Goal: Find specific page/section: Find specific page/section

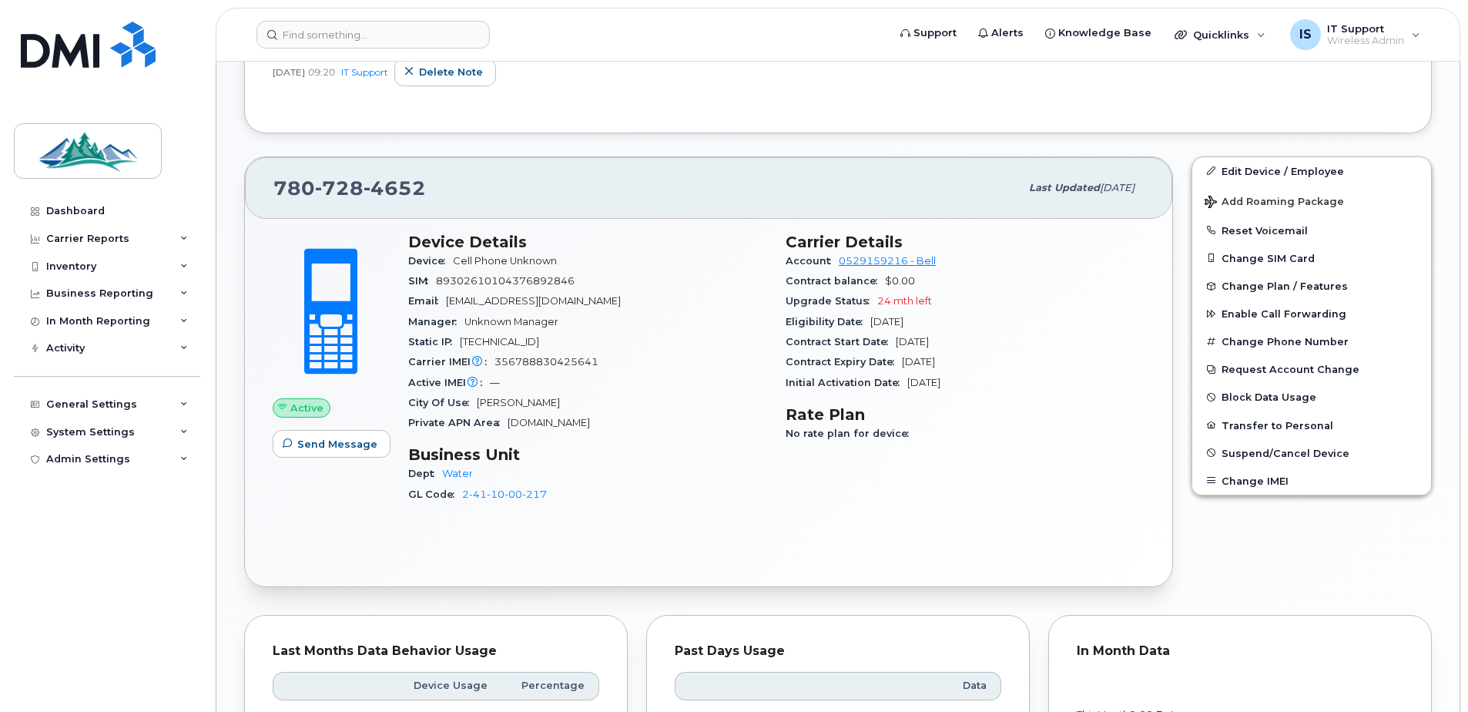
scroll to position [539, 0]
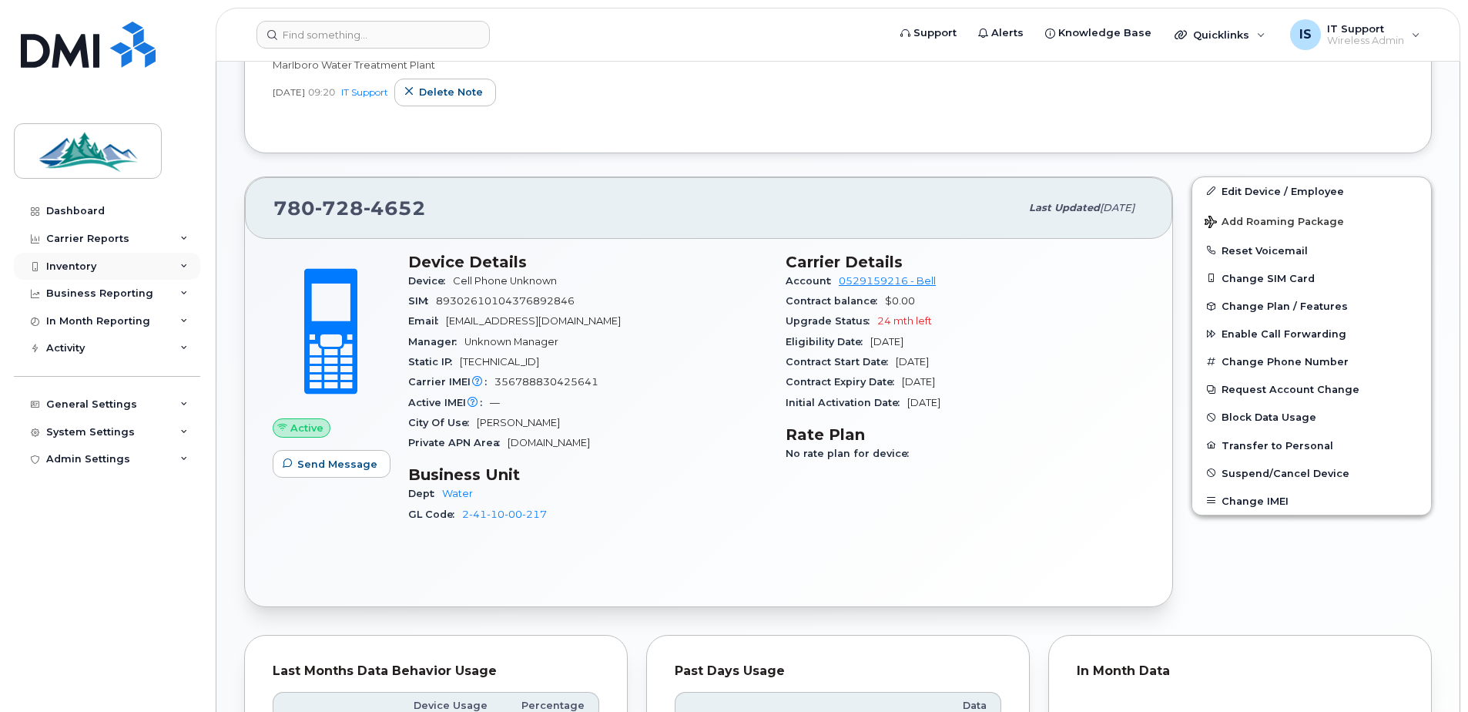
click at [80, 265] on div "Inventory" at bounding box center [71, 266] width 50 height 12
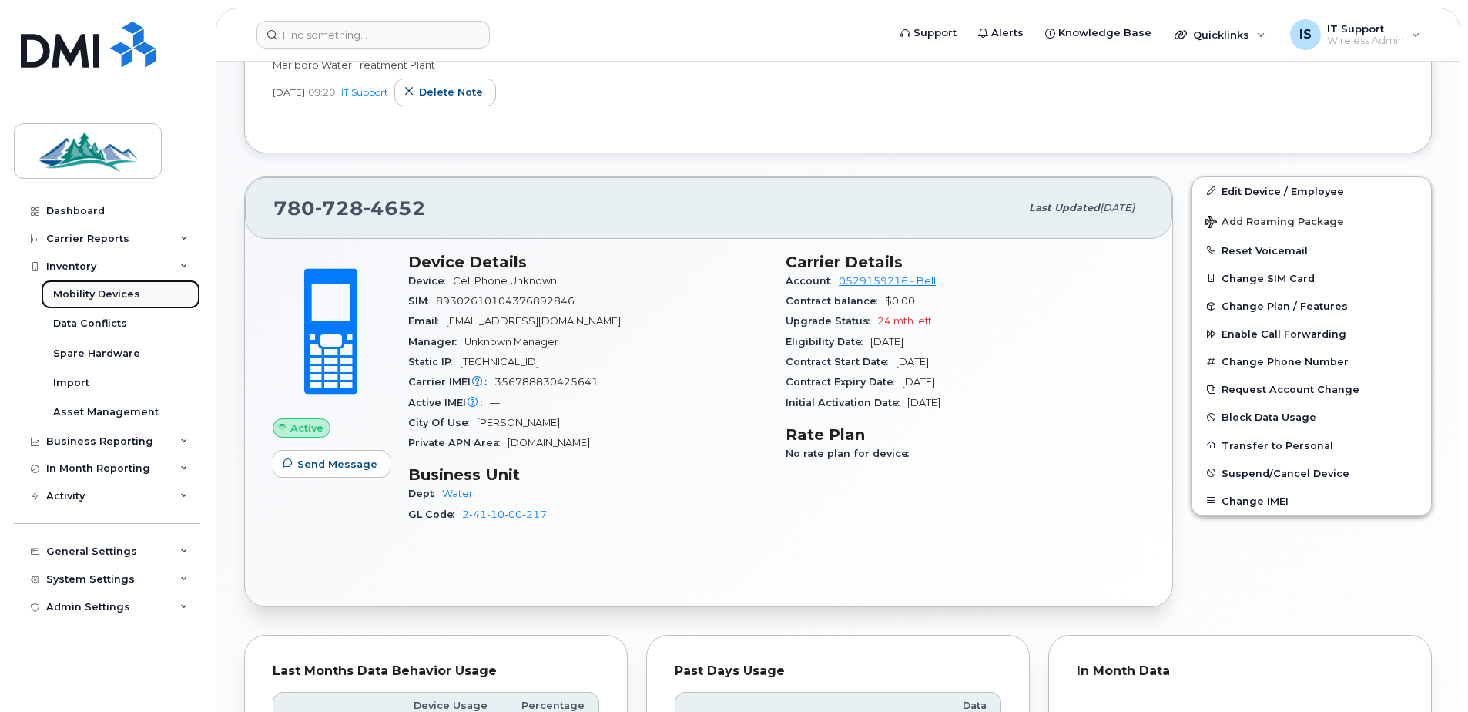
click at [82, 294] on div "Mobility Devices" at bounding box center [96, 294] width 87 height 14
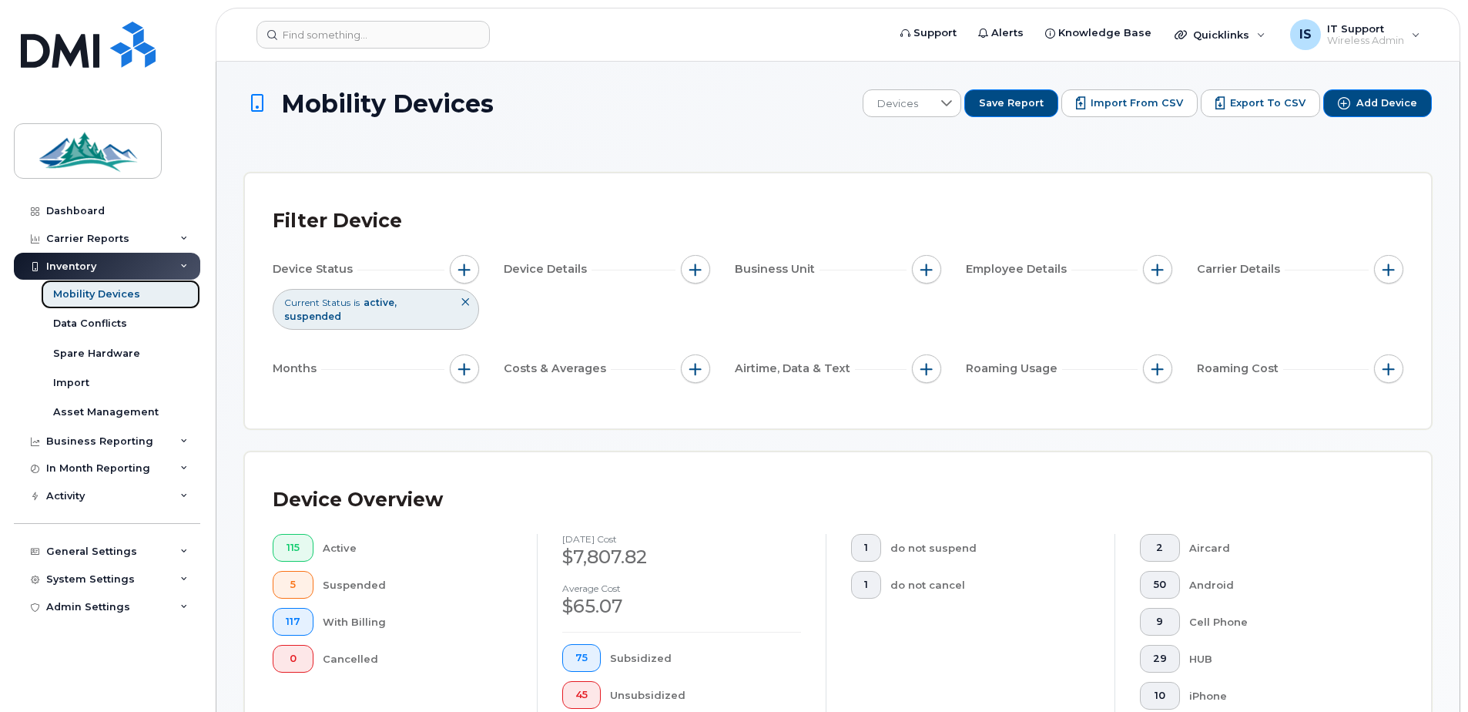
click at [85, 296] on div "Mobility Devices" at bounding box center [96, 294] width 87 height 14
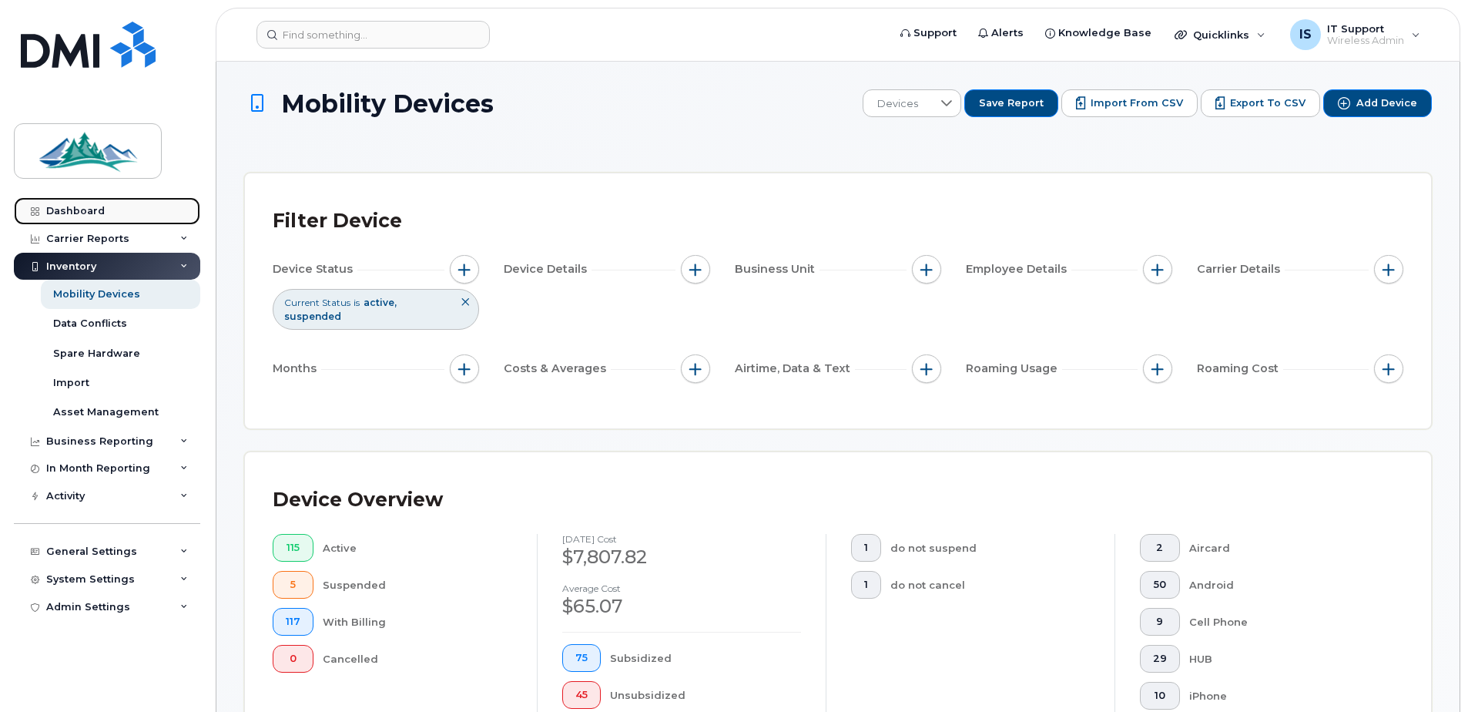
click at [75, 213] on div "Dashboard" at bounding box center [75, 211] width 59 height 12
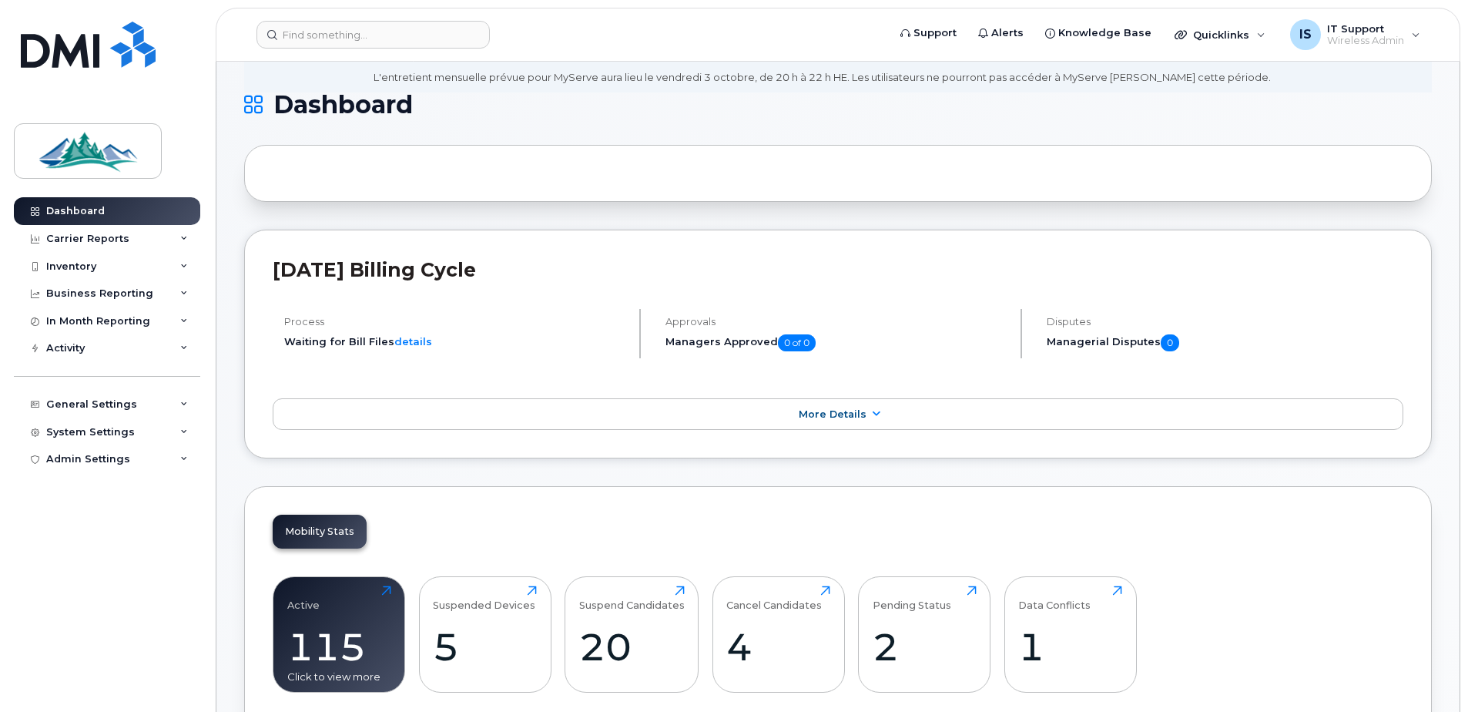
scroll to position [77, 0]
click at [347, 622] on div "Active 115 Click to view more" at bounding box center [339, 634] width 104 height 99
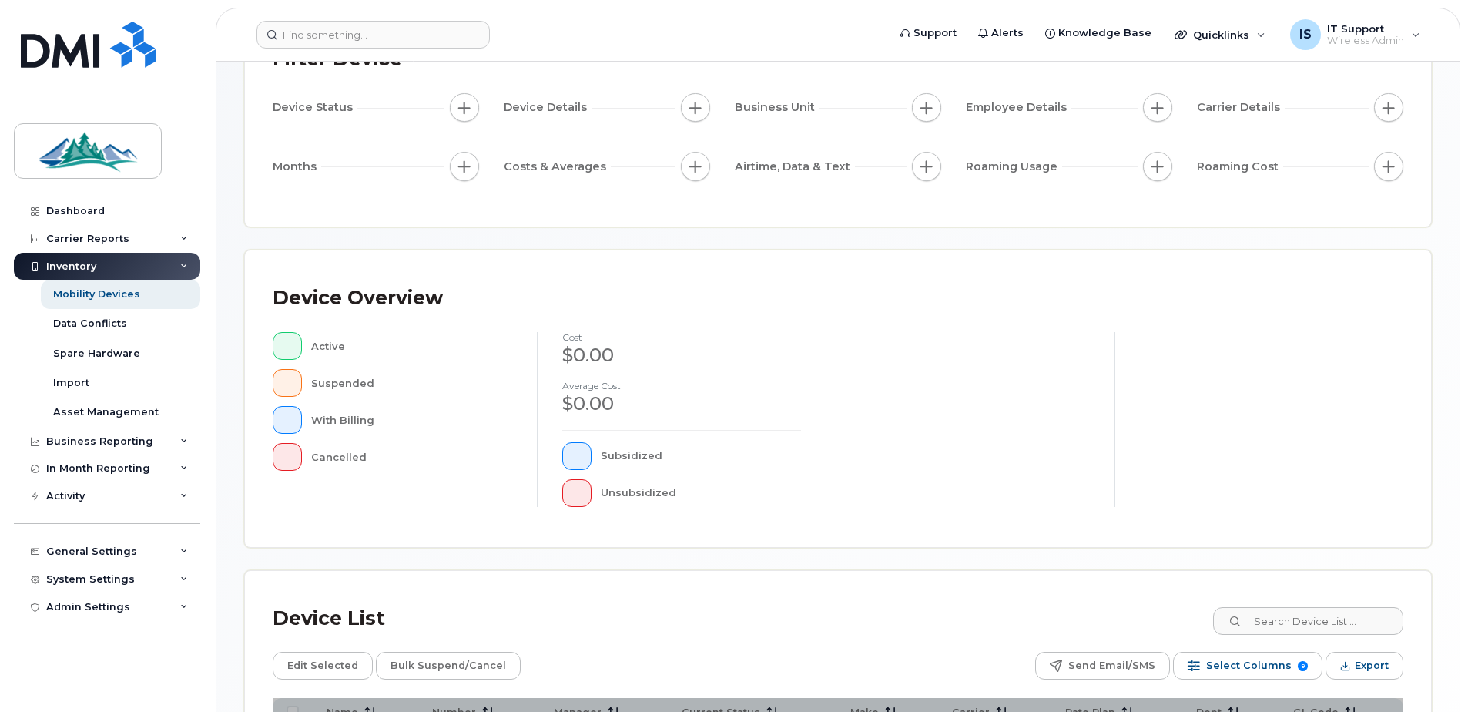
scroll to position [347, 0]
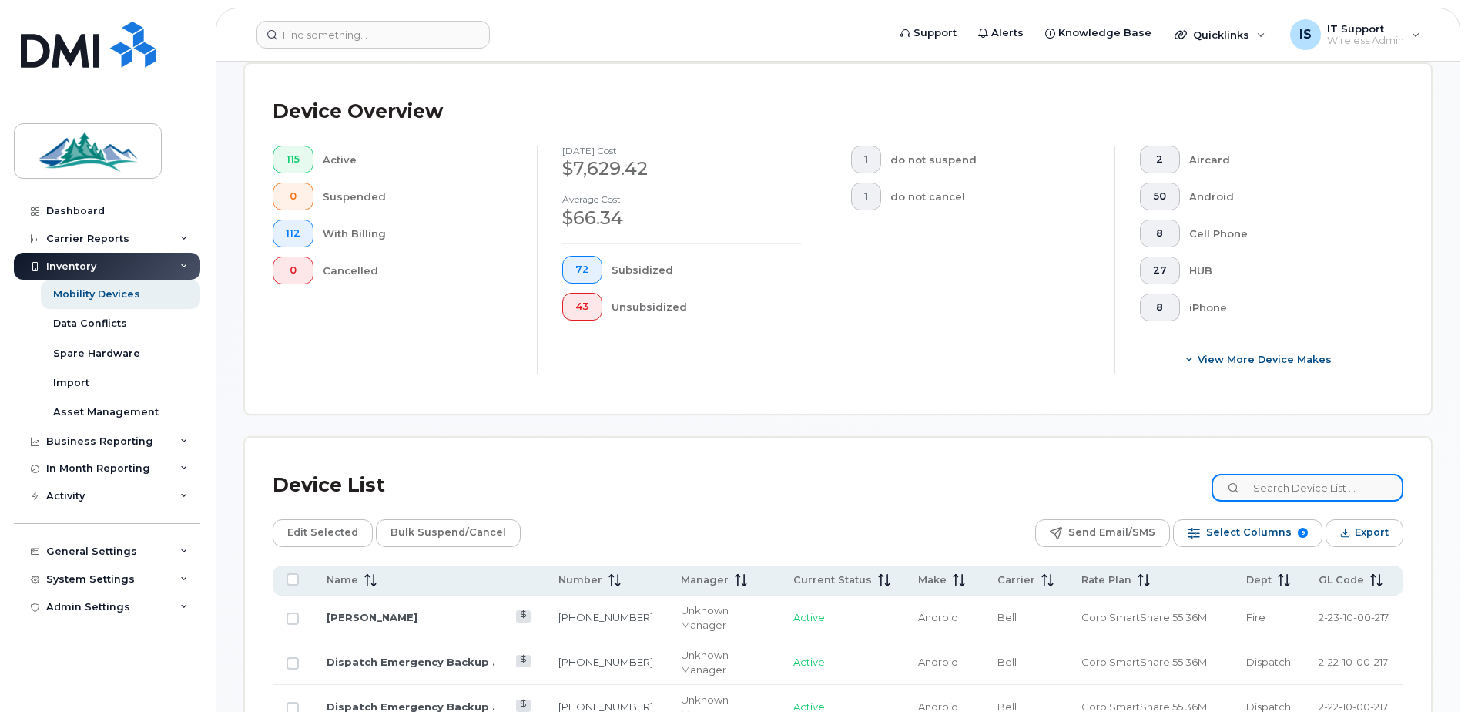
click at [1301, 496] on input at bounding box center [1308, 488] width 192 height 28
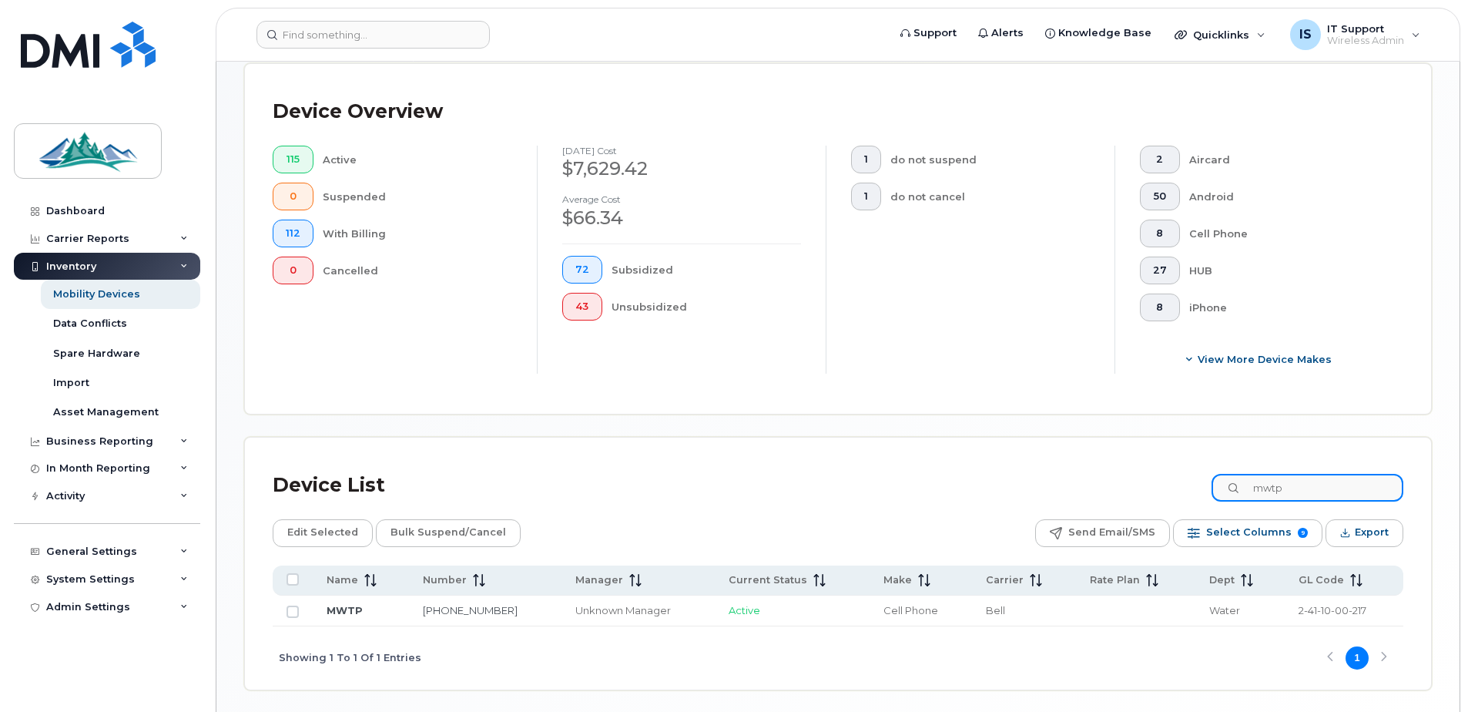
type input "mwtp"
click at [346, 610] on link "MWTP" at bounding box center [345, 610] width 36 height 12
